Goal: Transaction & Acquisition: Purchase product/service

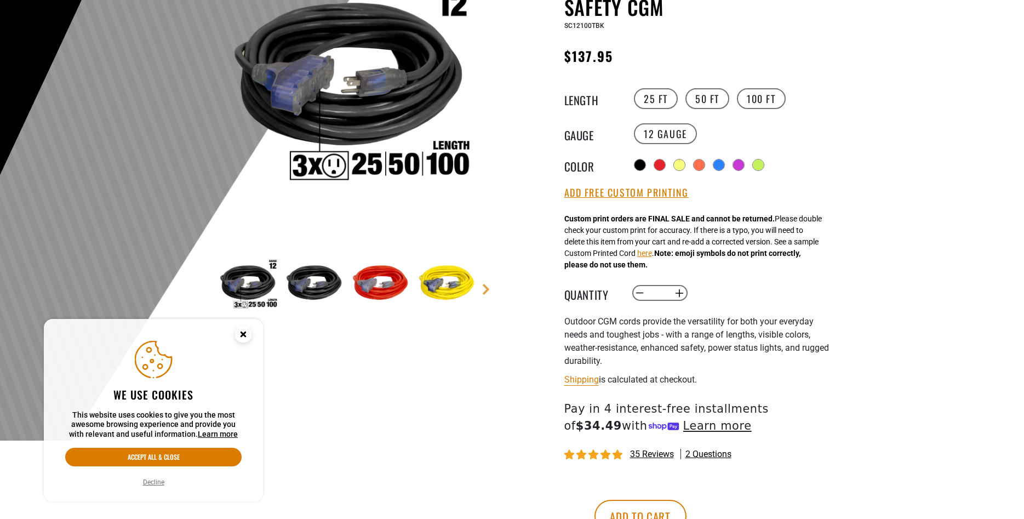
scroll to position [224, 0]
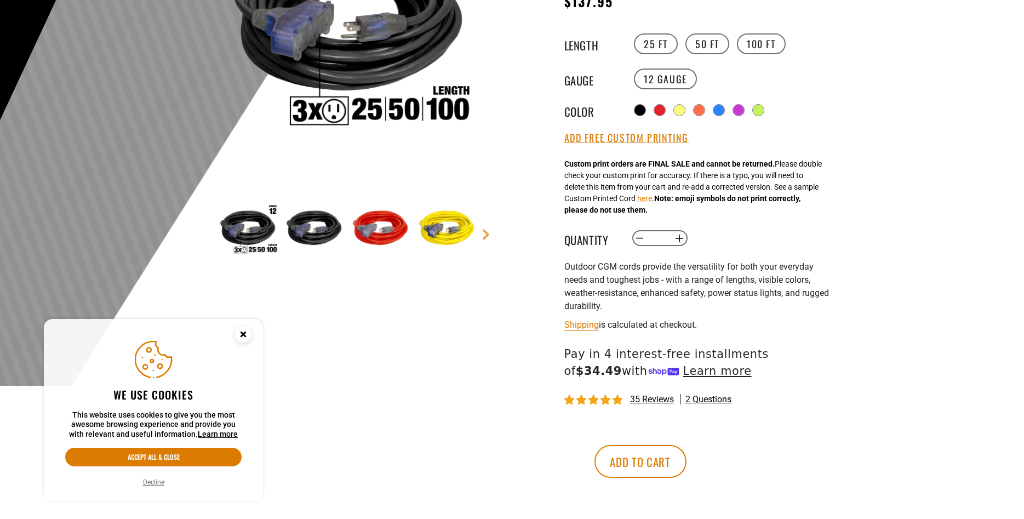
click at [313, 237] on img at bounding box center [314, 230] width 64 height 64
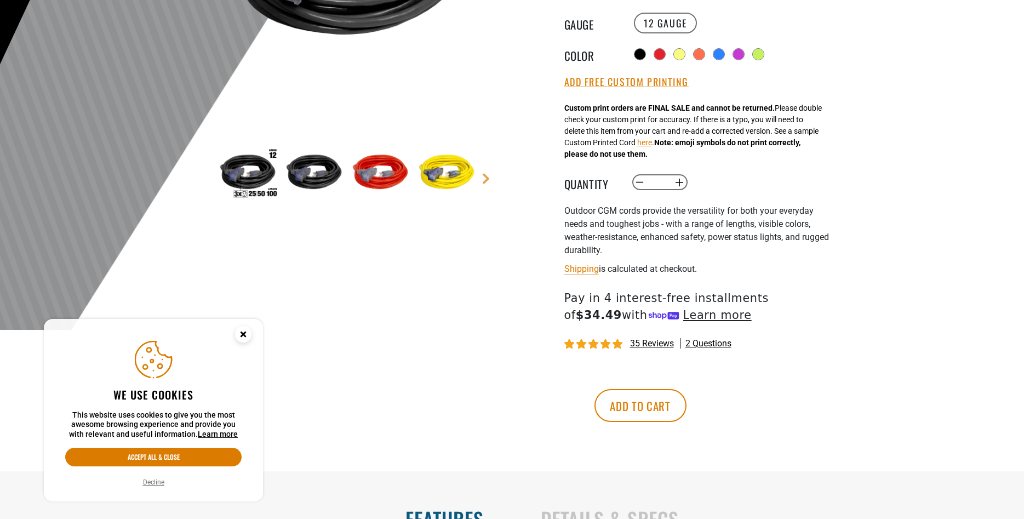
scroll to position [0, 0]
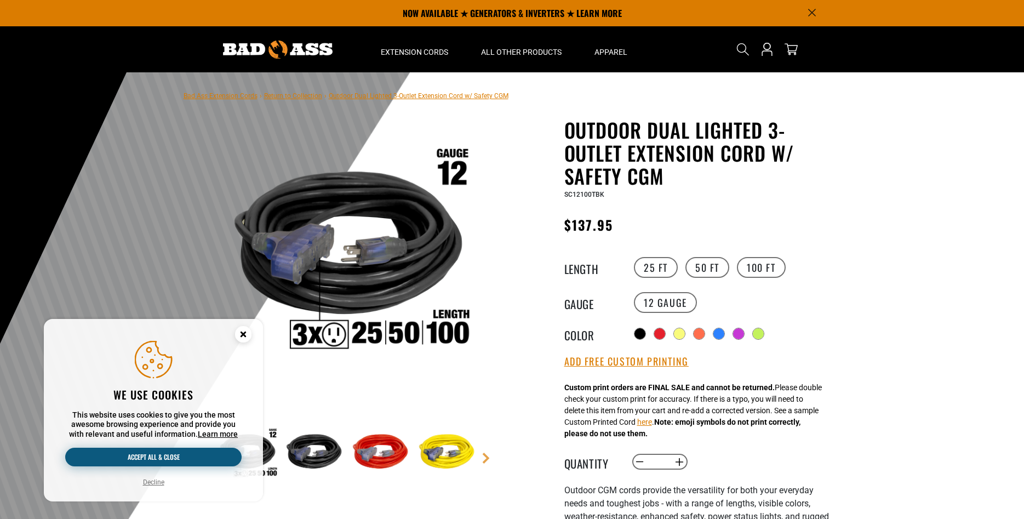
click at [151, 449] on button "Accept all & close" at bounding box center [153, 457] width 176 height 19
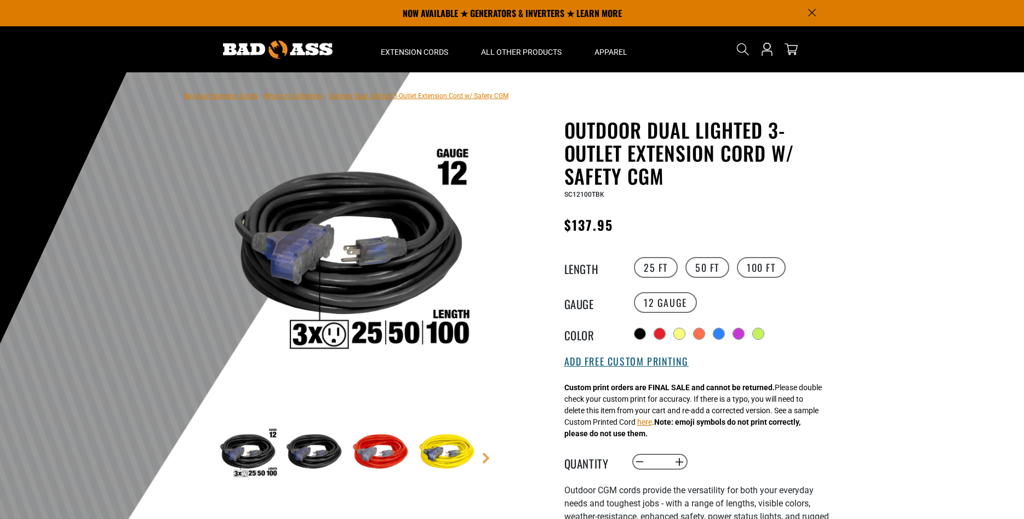
click at [609, 363] on button "Add Free Custom Printing" at bounding box center [626, 362] width 124 height 12
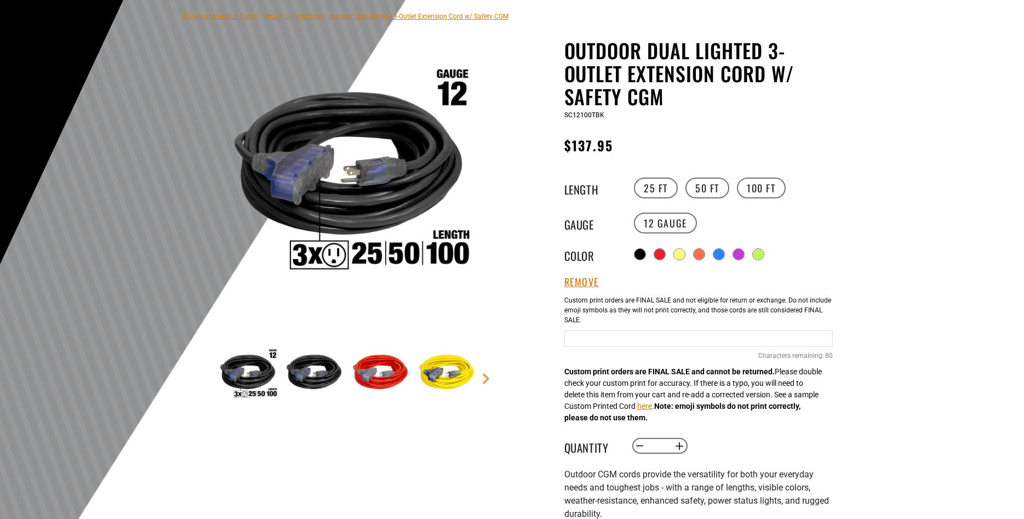
scroll to position [112, 0]
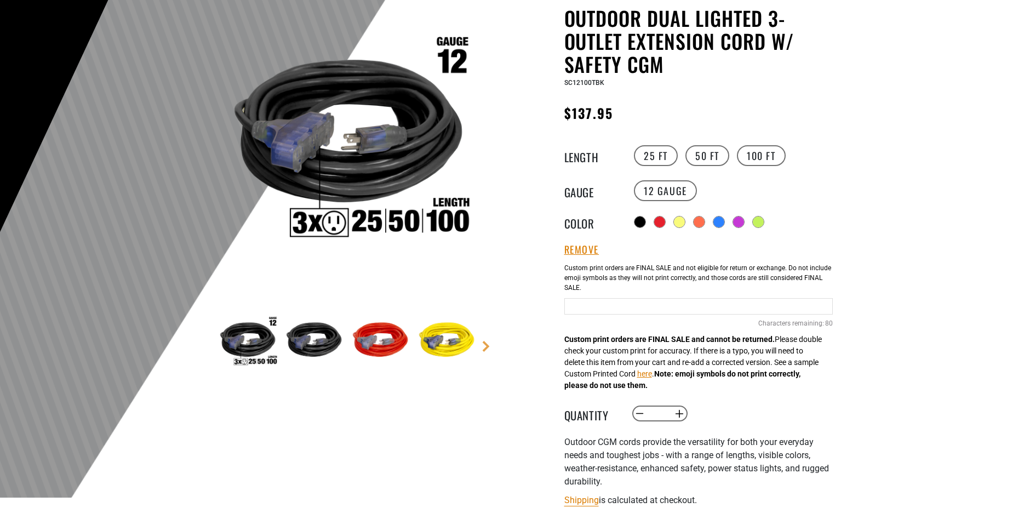
click at [629, 297] on div "Black Cables 80 Characters remaining: / 80" at bounding box center [698, 304] width 268 height 94
click at [605, 304] on input "text" at bounding box center [698, 306] width 268 height 16
type input "*"
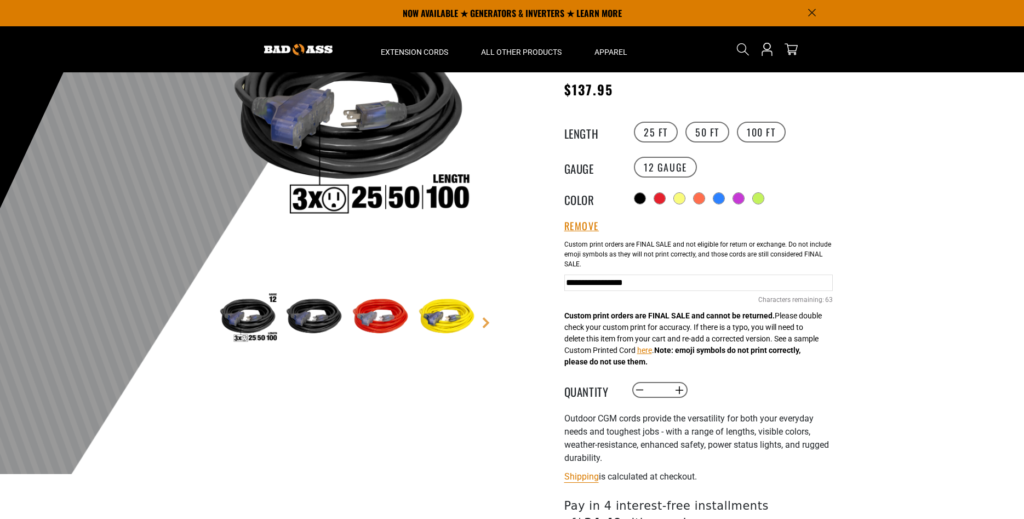
scroll to position [56, 0]
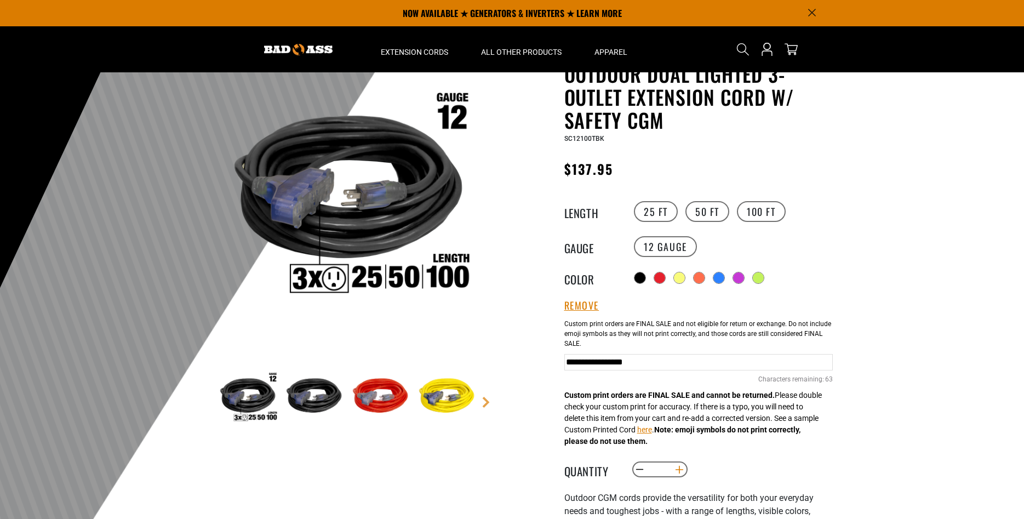
type input "**********"
click at [679, 475] on button "Increase quantity for Outdoor Dual Lighted 3-Outlet Extension Cord w/ Safety CGM" at bounding box center [679, 469] width 17 height 19
type input "*"
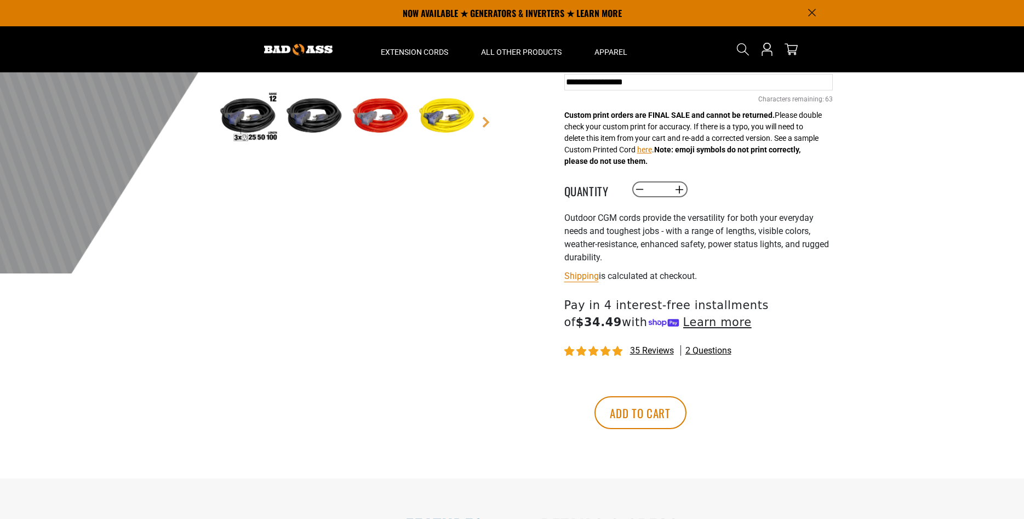
scroll to position [335, 0]
click at [686, 424] on button "Add to cart" at bounding box center [640, 413] width 92 height 33
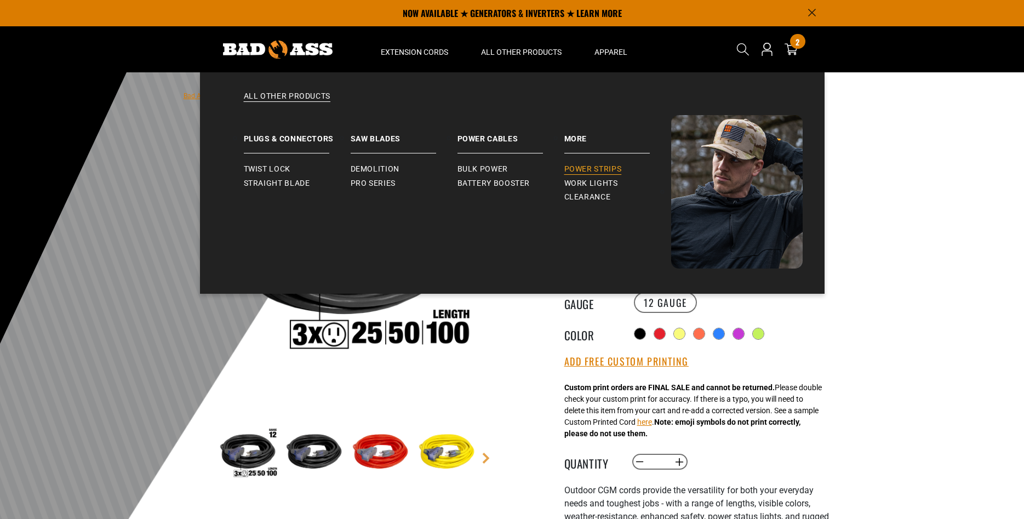
click at [599, 170] on span "Power Strips" at bounding box center [593, 169] width 58 height 10
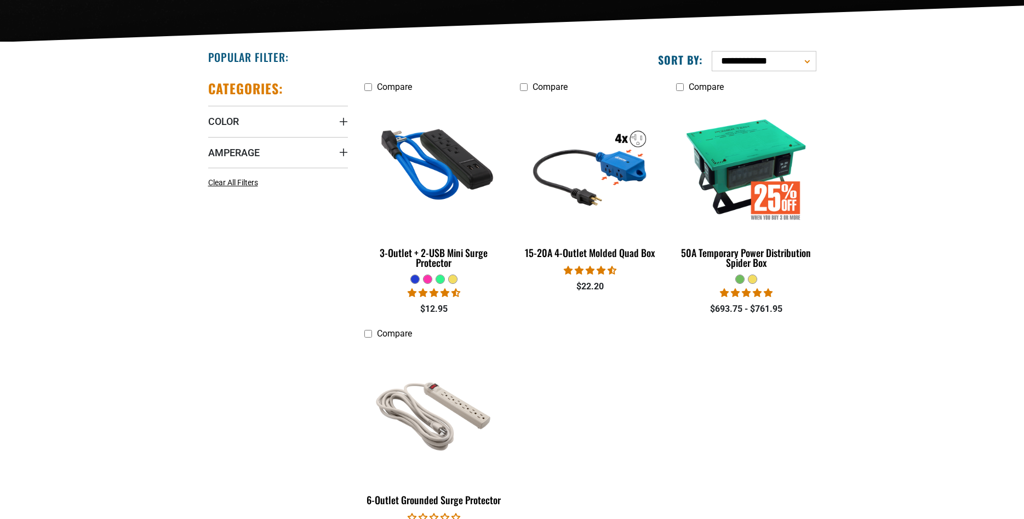
scroll to position [279, 0]
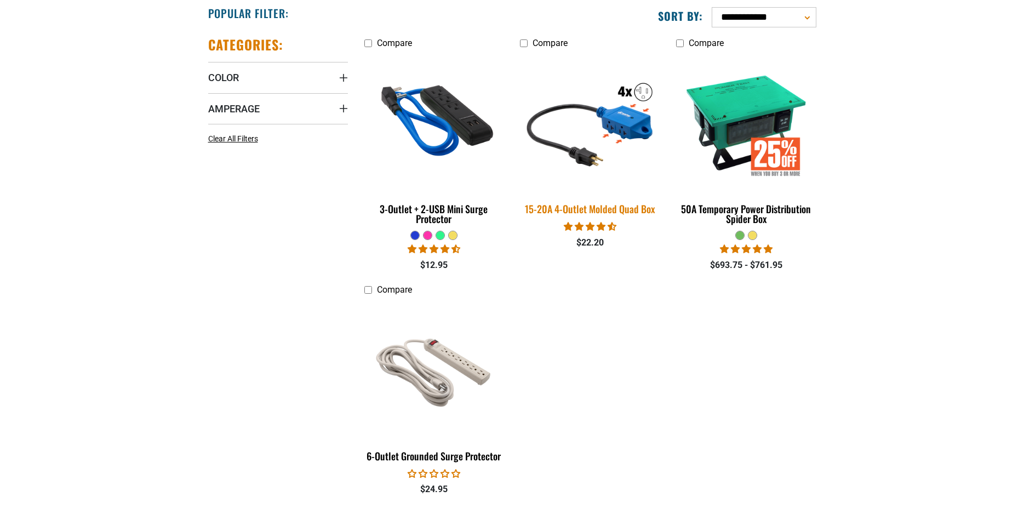
click at [581, 163] on img at bounding box center [589, 122] width 153 height 140
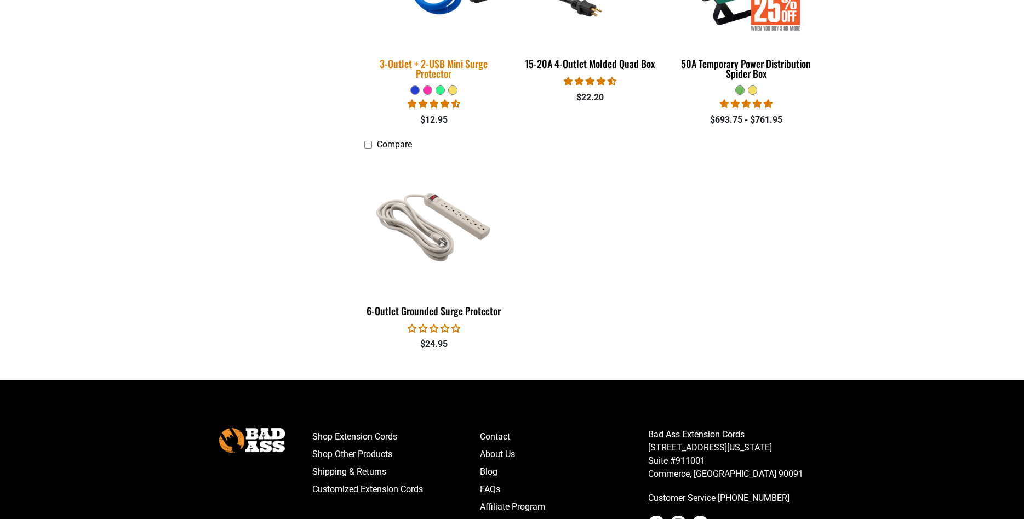
scroll to position [547, 0]
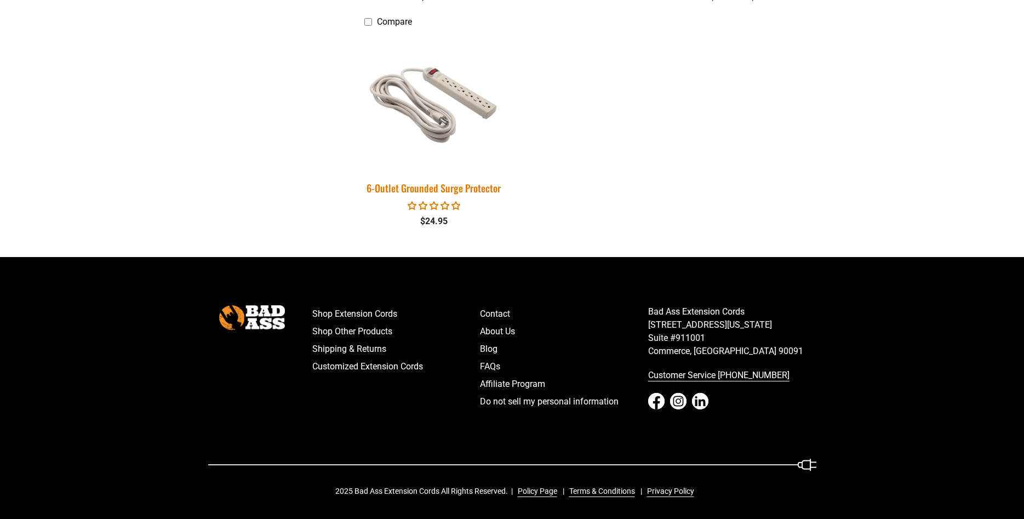
click at [417, 183] on div "6-Outlet Grounded Surge Protector" at bounding box center [434, 188] width 140 height 10
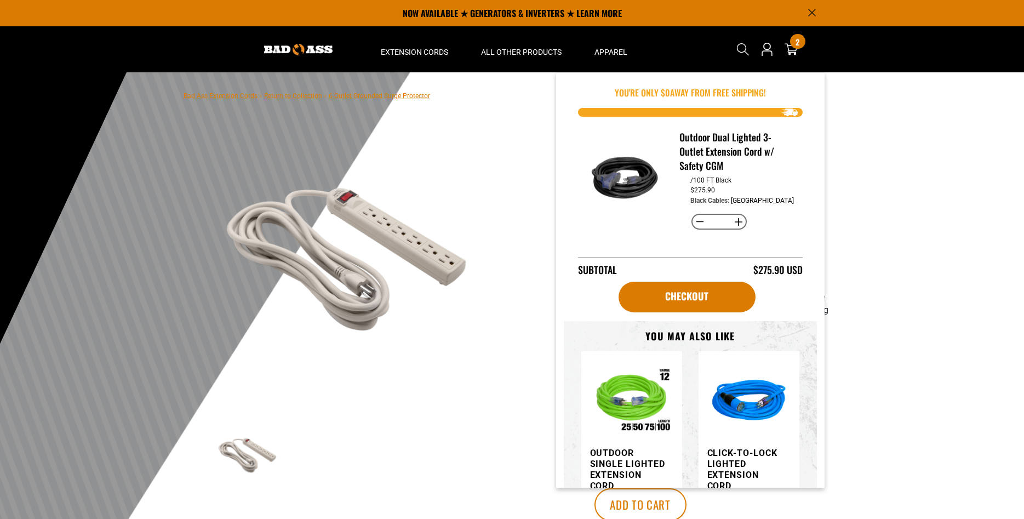
click at [802, 48] on div "Search Cart 2 2 items You're Only $ 0 away from free shipping!" at bounding box center [772, 49] width 89 height 46
click at [674, 305] on link "Checkout" at bounding box center [687, 297] width 137 height 31
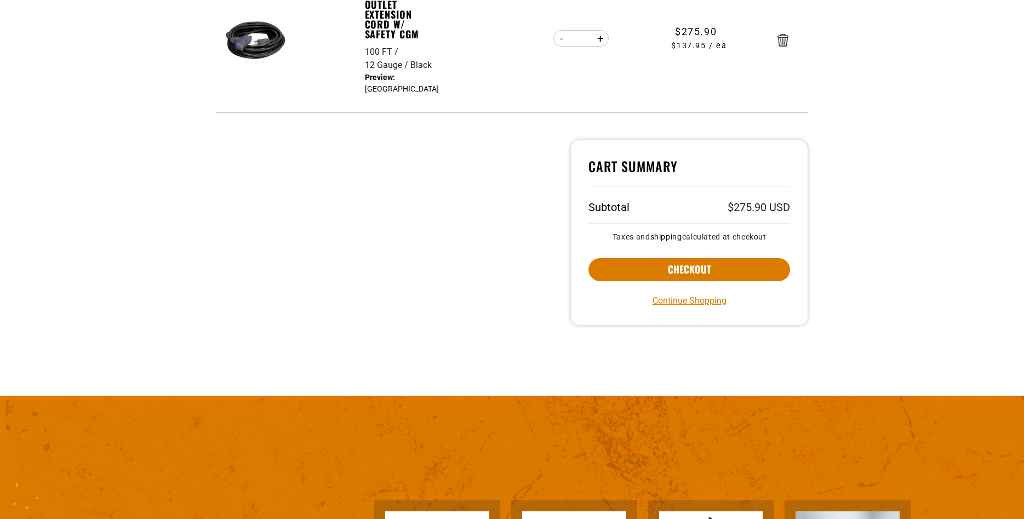
scroll to position [279, 0]
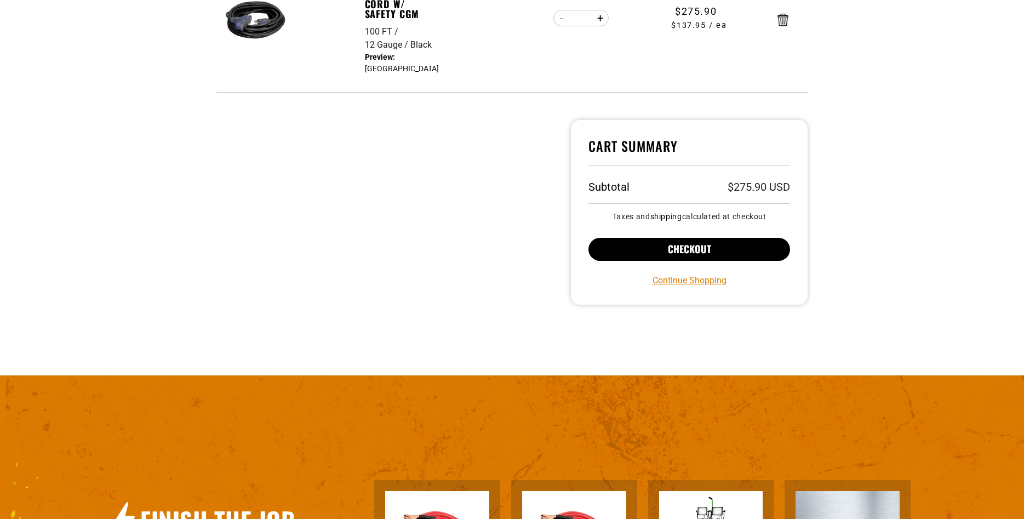
click at [691, 253] on button "Checkout" at bounding box center [689, 249] width 202 height 23
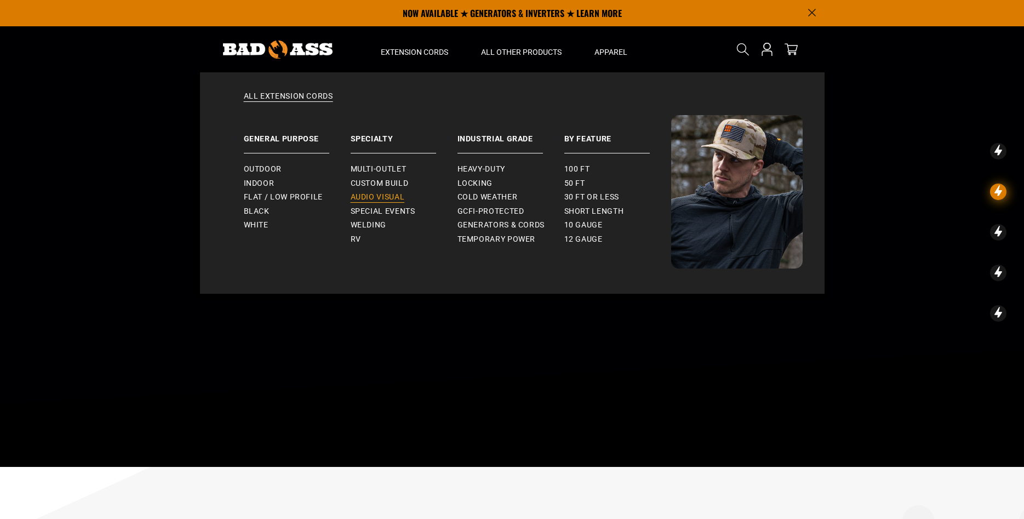
click at [377, 193] on span "Audio Visual" at bounding box center [378, 197] width 54 height 10
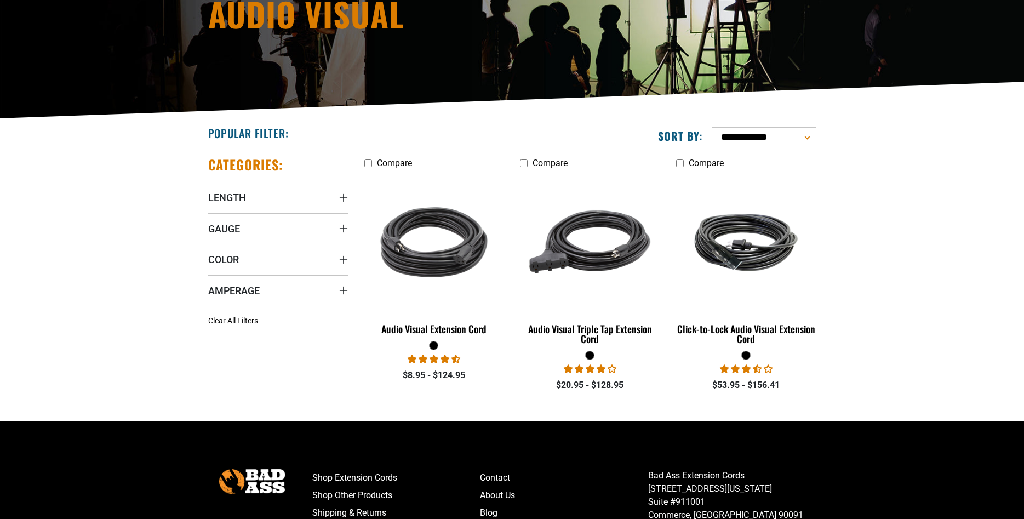
scroll to position [168, 0]
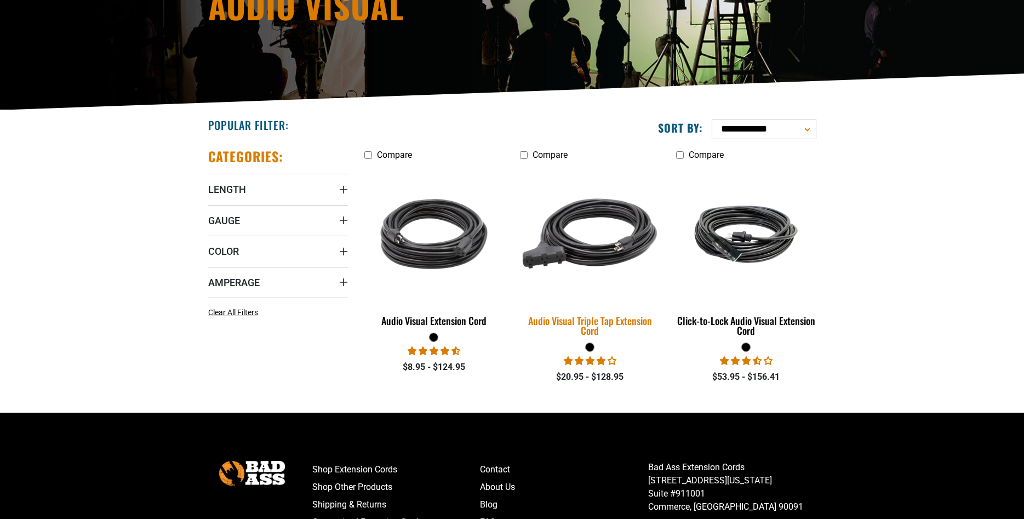
click at [602, 242] on img at bounding box center [589, 234] width 153 height 140
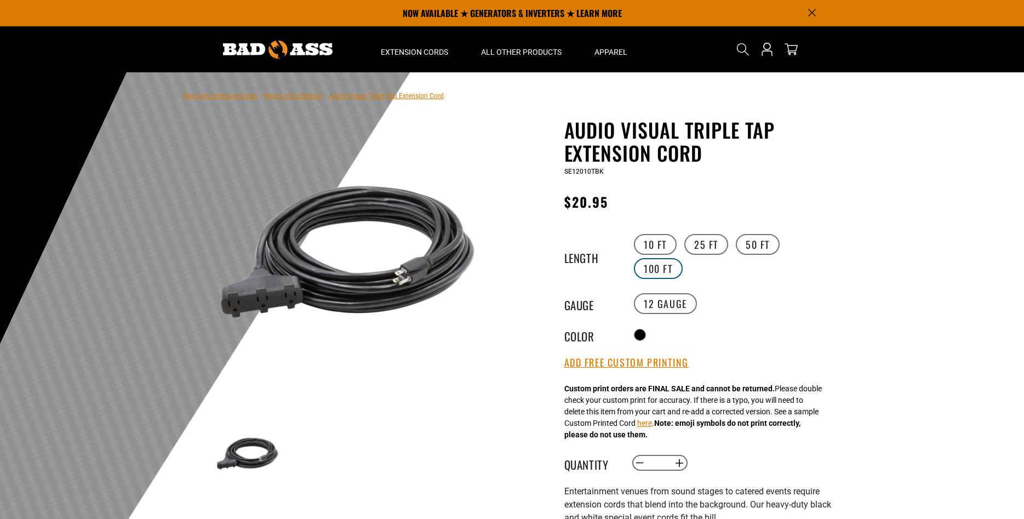
click at [668, 262] on label "100 FT" at bounding box center [658, 268] width 49 height 21
